Goal: Find specific page/section: Find specific page/section

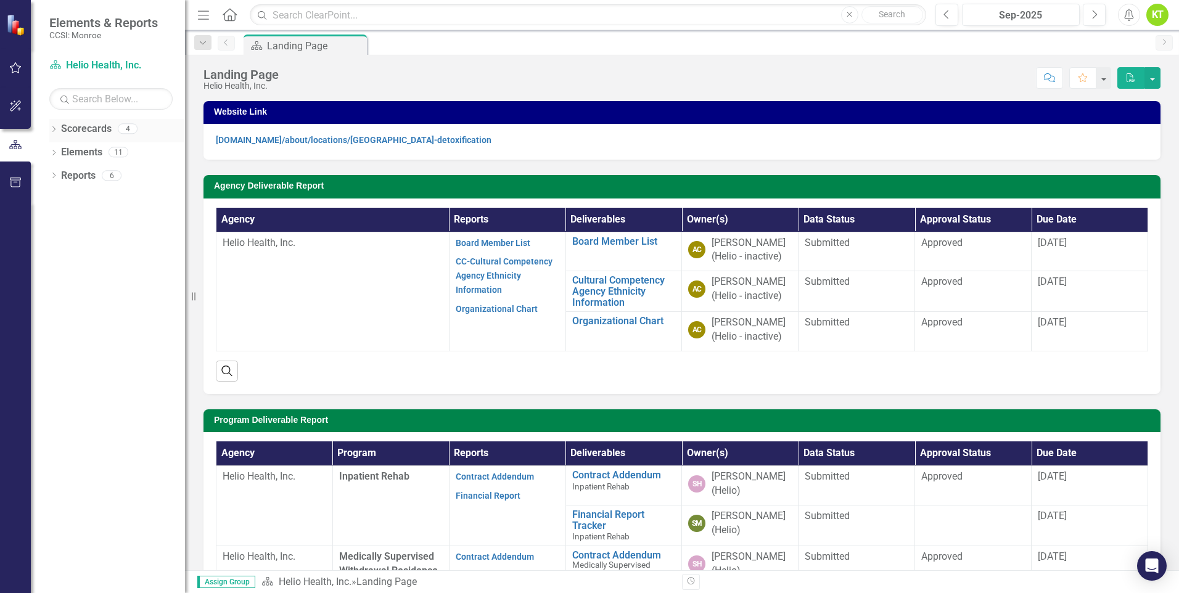
click at [52, 126] on div "Dropdown Scorecards 4" at bounding box center [117, 130] width 136 height 23
click at [57, 129] on icon "Dropdown" at bounding box center [53, 130] width 9 height 7
click at [58, 155] on icon "Dropdown" at bounding box center [59, 151] width 9 height 7
click at [49, 248] on icon "Dropdown" at bounding box center [53, 247] width 9 height 7
click at [60, 264] on div "Dropdown Deliverable Deliverables 3" at bounding box center [119, 270] width 129 height 23
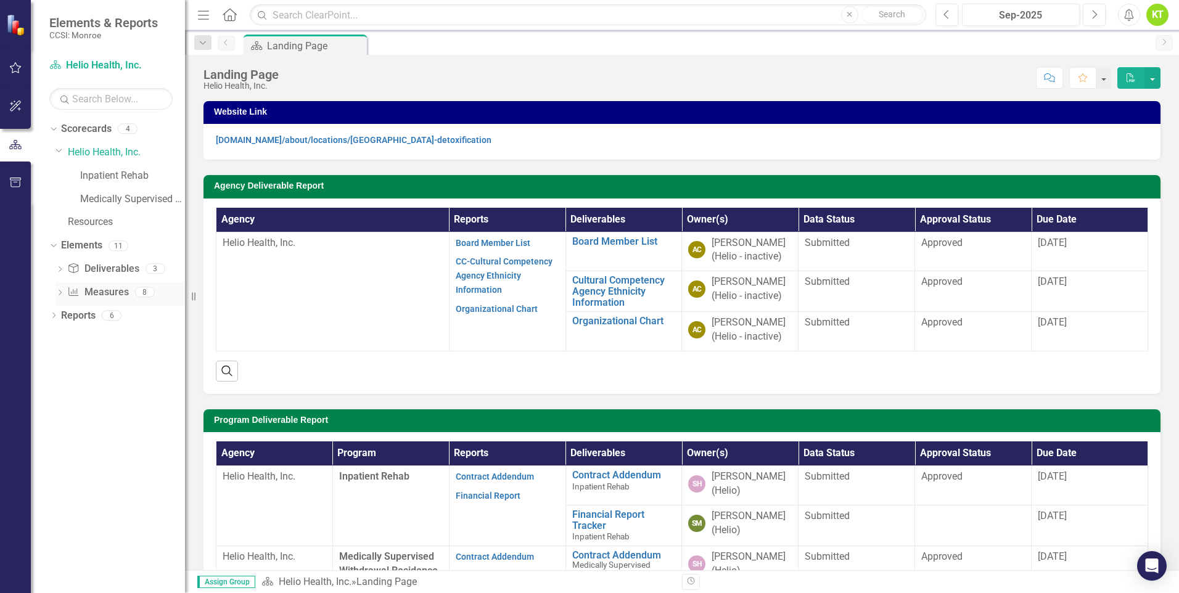
click at [60, 291] on icon "Dropdown" at bounding box center [59, 293] width 9 height 7
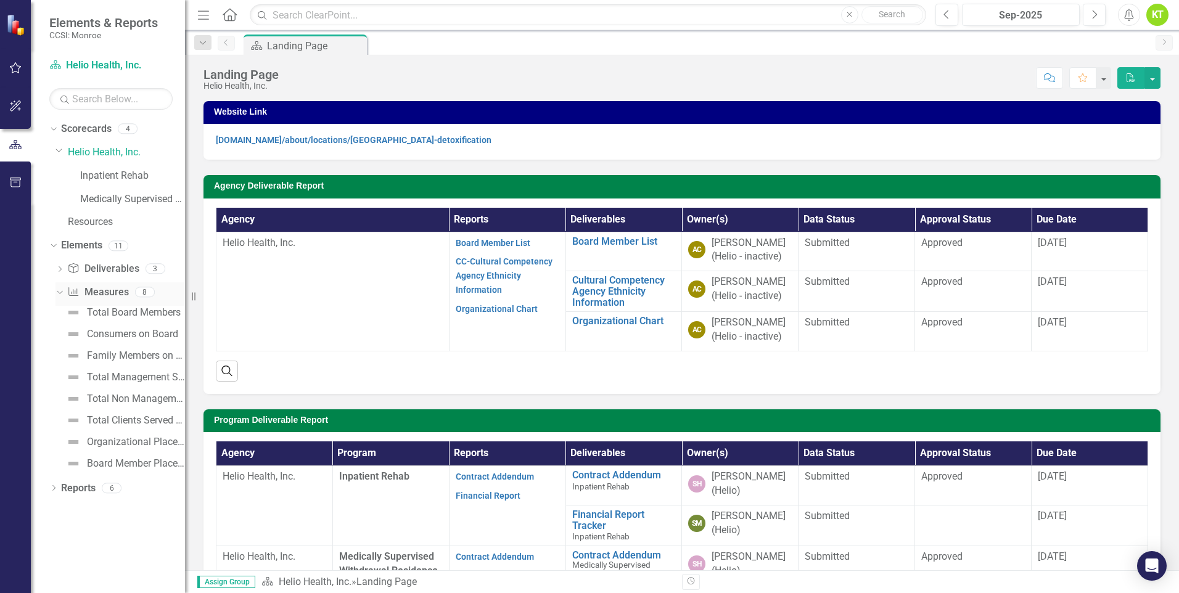
click at [60, 291] on icon "Dropdown" at bounding box center [58, 291] width 7 height 9
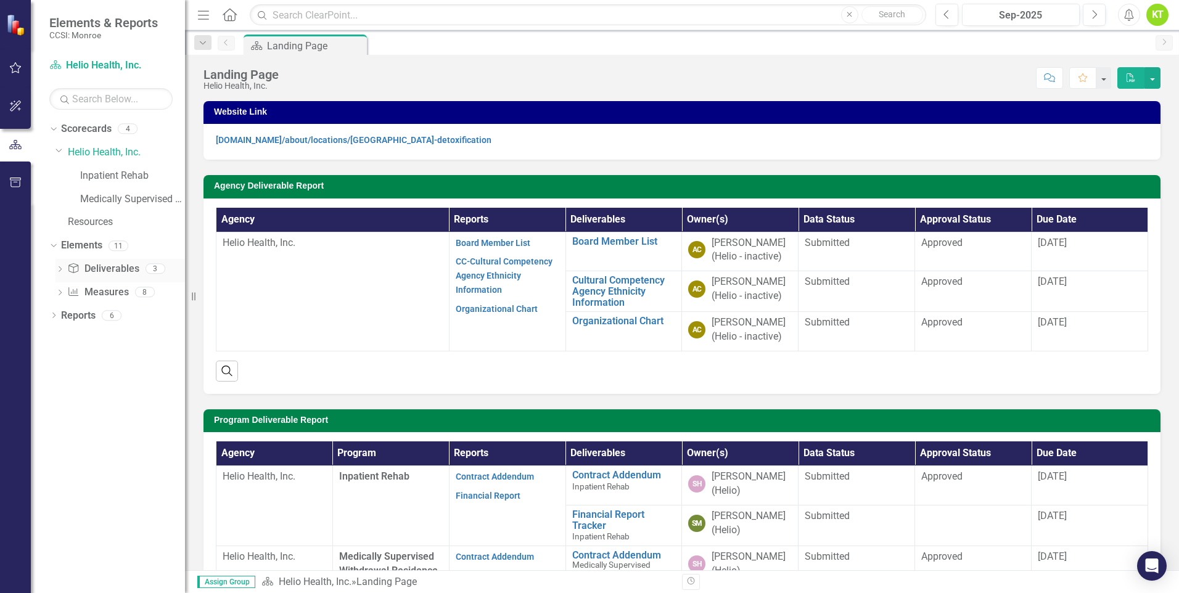
click at [59, 269] on icon "Dropdown" at bounding box center [59, 270] width 9 height 7
click at [59, 269] on icon "Dropdown" at bounding box center [58, 268] width 7 height 9
click at [53, 245] on icon "Dropdown" at bounding box center [52, 245] width 7 height 9
click at [62, 149] on icon "Dropdown" at bounding box center [58, 149] width 7 height 9
click at [63, 155] on icon "Dropdown" at bounding box center [59, 151] width 9 height 7
